Goal: Transaction & Acquisition: Purchase product/service

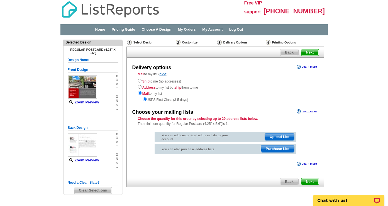
click at [280, 148] on span "Purchase List" at bounding box center [277, 148] width 33 height 7
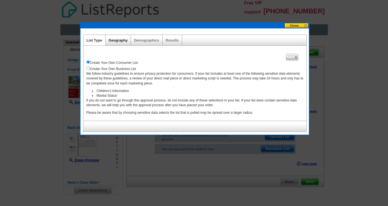
click at [119, 40] on link "Geography" at bounding box center [118, 40] width 19 height 4
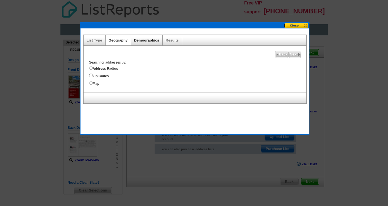
click at [149, 40] on link "Demographics" at bounding box center [146, 40] width 25 height 4
select select
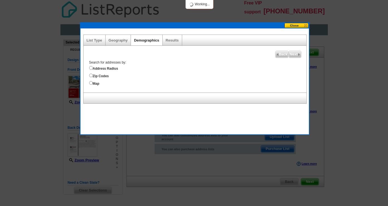
select select
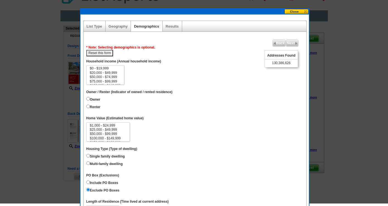
scroll to position [11, 0]
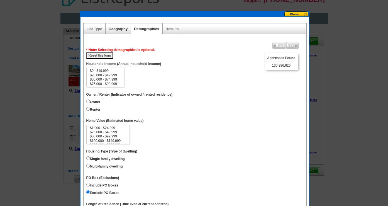
click at [120, 29] on link "Geography" at bounding box center [118, 29] width 19 height 4
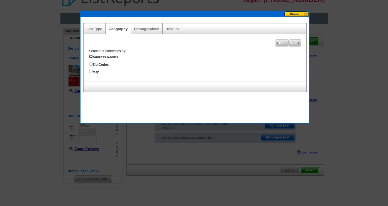
click at [91, 56] on input "Address Radius" at bounding box center [91, 57] width 4 height 4
radio input "true"
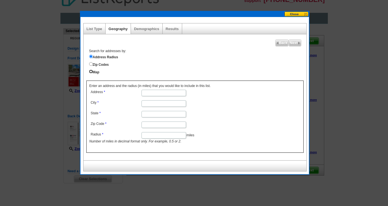
click at [92, 72] on input "Map" at bounding box center [91, 72] width 4 height 4
radio input "true"
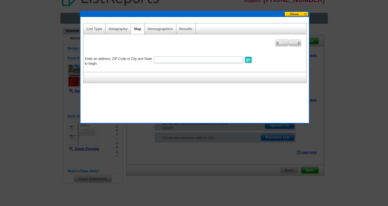
click at [157, 60] on input "Enter an address, ZIP Code or City and State to begin." at bounding box center [198, 60] width 89 height 6
type input "[GEOGRAPHIC_DATA], [GEOGRAPHIC_DATA]"
click at [249, 60] on input "go" at bounding box center [248, 60] width 7 height 6
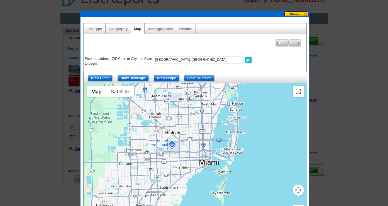
click at [168, 78] on input "Draw Shape" at bounding box center [166, 78] width 25 height 6
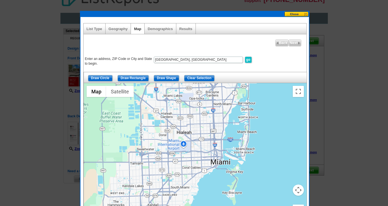
drag, startPoint x: 157, startPoint y: 137, endPoint x: 170, endPoint y: 137, distance: 12.3
click at [170, 137] on div at bounding box center [195, 152] width 223 height 139
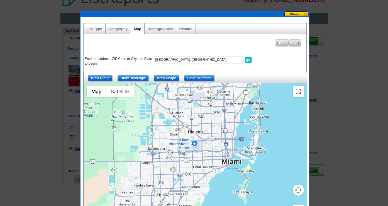
drag, startPoint x: 168, startPoint y: 138, endPoint x: 180, endPoint y: 137, distance: 11.7
click at [180, 137] on div at bounding box center [195, 152] width 223 height 139
click at [180, 151] on div at bounding box center [195, 152] width 223 height 139
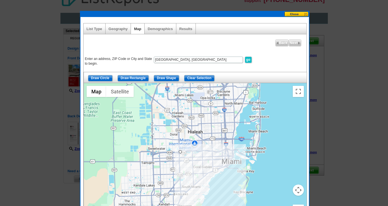
click at [222, 151] on div at bounding box center [195, 152] width 223 height 139
click at [222, 165] on div at bounding box center [195, 152] width 223 height 139
click at [179, 166] on div at bounding box center [195, 152] width 223 height 139
click at [179, 152] on div at bounding box center [195, 152] width 223 height 139
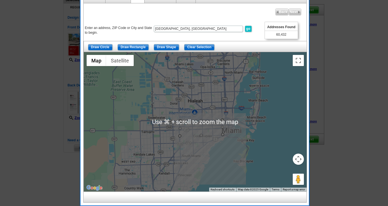
scroll to position [42, 0]
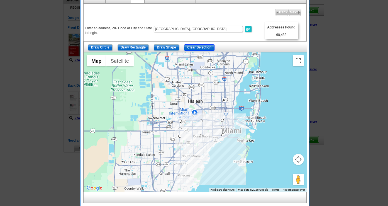
click at [196, 48] on input "Clear Selection" at bounding box center [199, 47] width 30 height 6
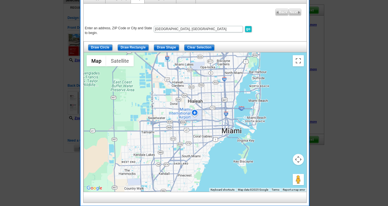
click at [174, 146] on div at bounding box center [195, 121] width 223 height 139
click at [170, 47] on input "Draw Shape" at bounding box center [166, 47] width 25 height 6
click at [188, 139] on div at bounding box center [195, 121] width 223 height 139
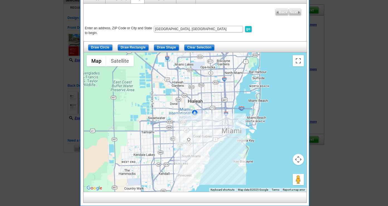
click at [198, 139] on div at bounding box center [195, 121] width 223 height 139
click at [198, 145] on div at bounding box center [195, 121] width 223 height 139
click at [187, 146] on div at bounding box center [195, 121] width 223 height 139
click at [188, 139] on div at bounding box center [195, 121] width 223 height 139
